Goal: Transaction & Acquisition: Register for event/course

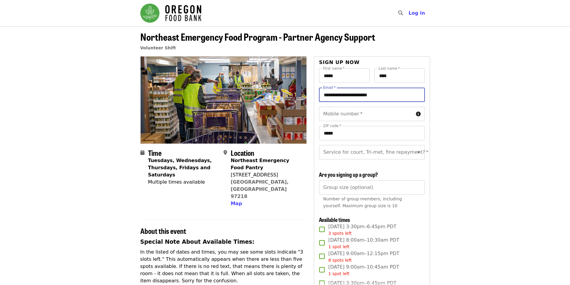
drag, startPoint x: 398, startPoint y: 93, endPoint x: 223, endPoint y: 94, distance: 175.2
drag, startPoint x: 343, startPoint y: 74, endPoint x: 269, endPoint y: 64, distance: 74.0
drag, startPoint x: 404, startPoint y: 78, endPoint x: 331, endPoint y: 68, distance: 74.0
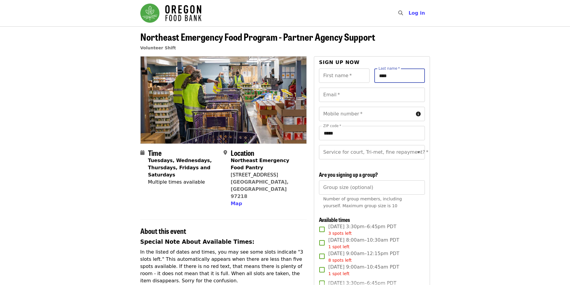
click at [332, 69] on div "First name   * First name * Last name   * **** Last name *" at bounding box center [372, 77] width 106 height 19
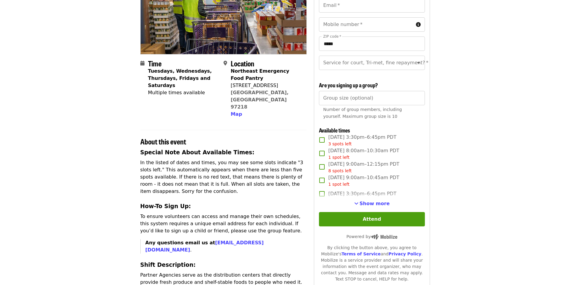
scroll to position [90, 0]
click at [373, 200] on label "[DATE] 3:30pm–6:45pm PDT" at bounding box center [367, 193] width 104 height 13
click at [373, 206] on span "Show more" at bounding box center [374, 203] width 30 height 6
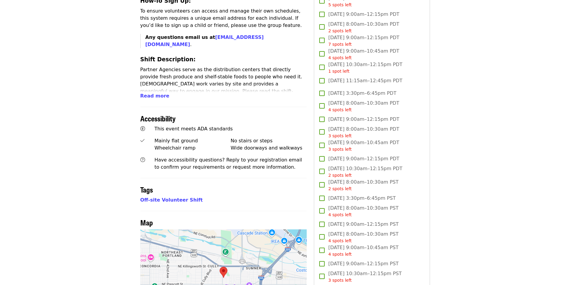
scroll to position [299, 0]
